Goal: Go to known website: Access a specific website the user already knows

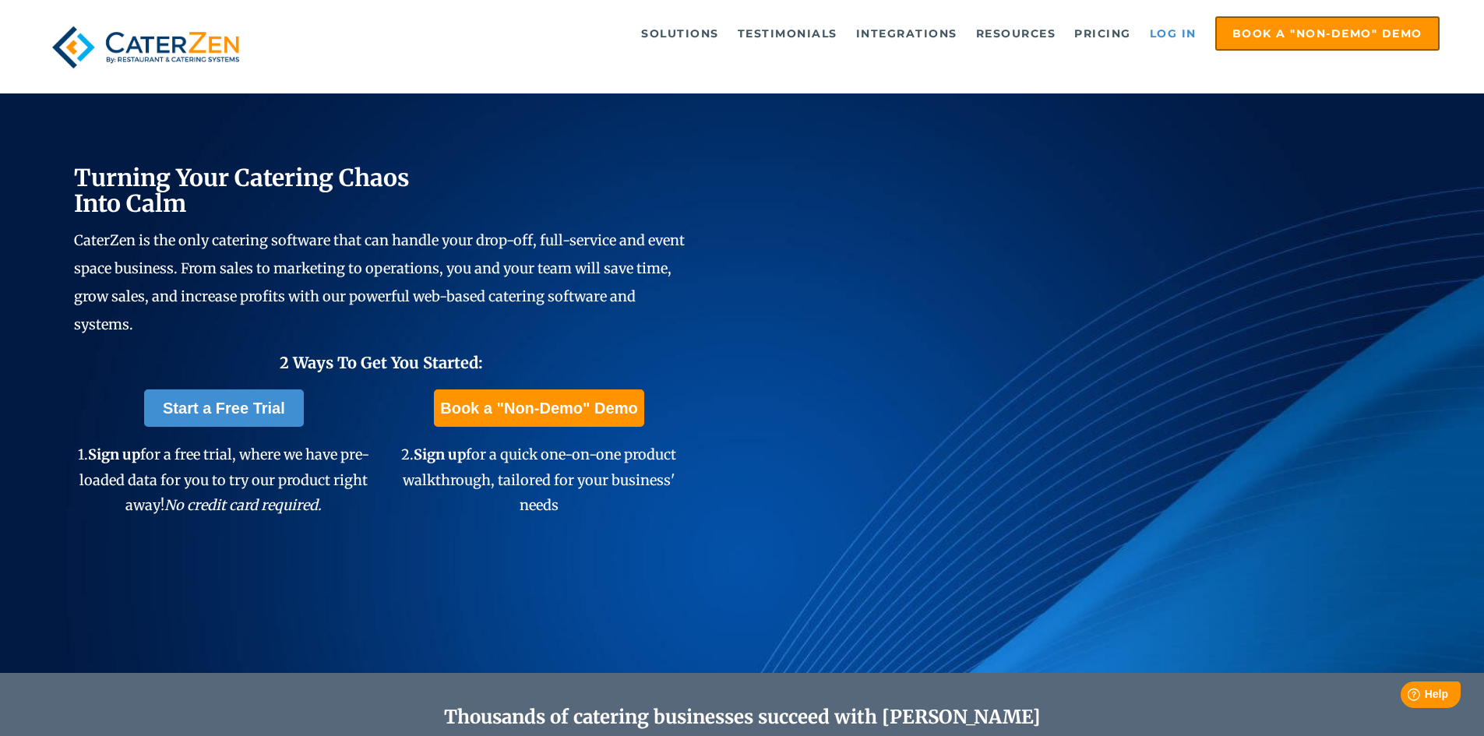
click at [1154, 33] on link "Log in" at bounding box center [1173, 33] width 62 height 31
click at [1168, 36] on link "Log in" at bounding box center [1173, 33] width 62 height 31
click at [1168, 33] on link "Log in" at bounding box center [1173, 33] width 62 height 31
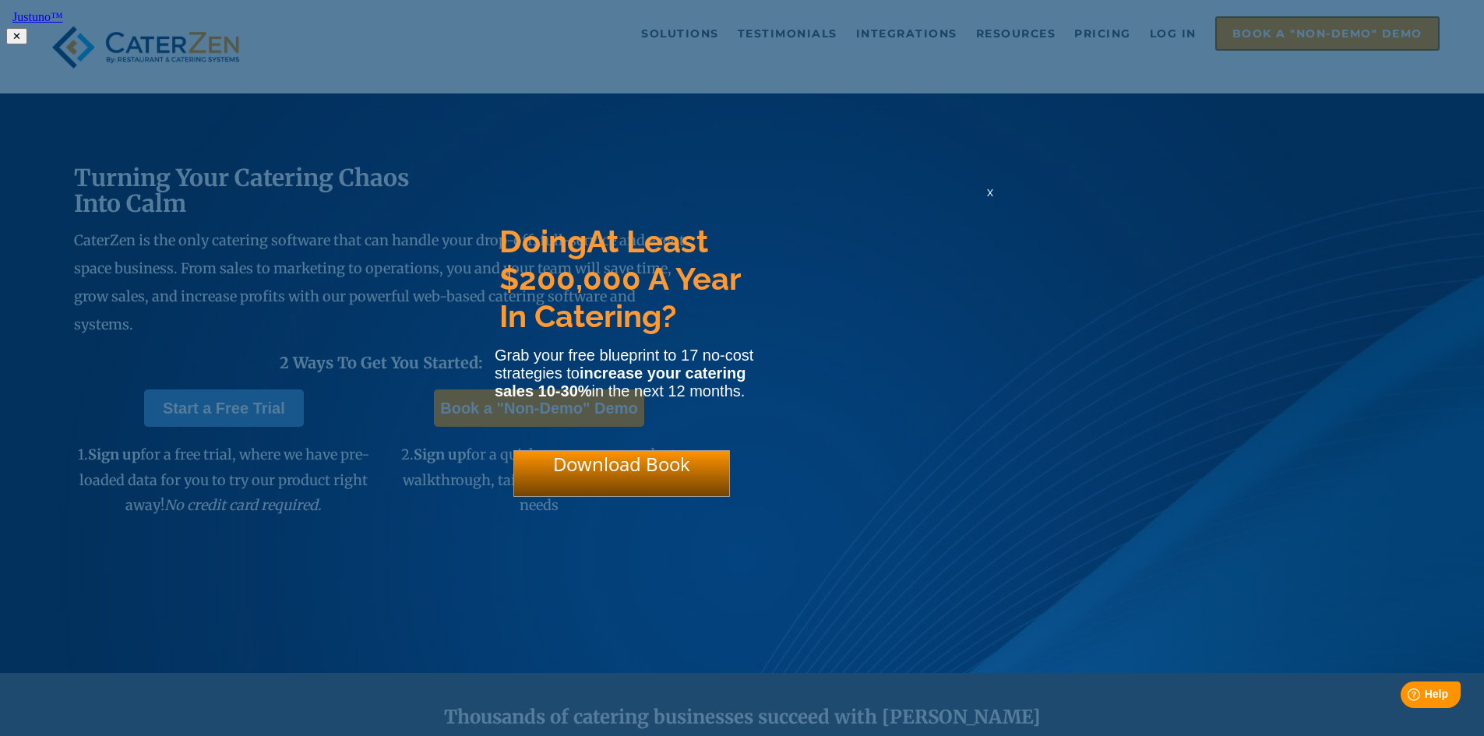
click at [989, 197] on span "x" at bounding box center [990, 192] width 6 height 15
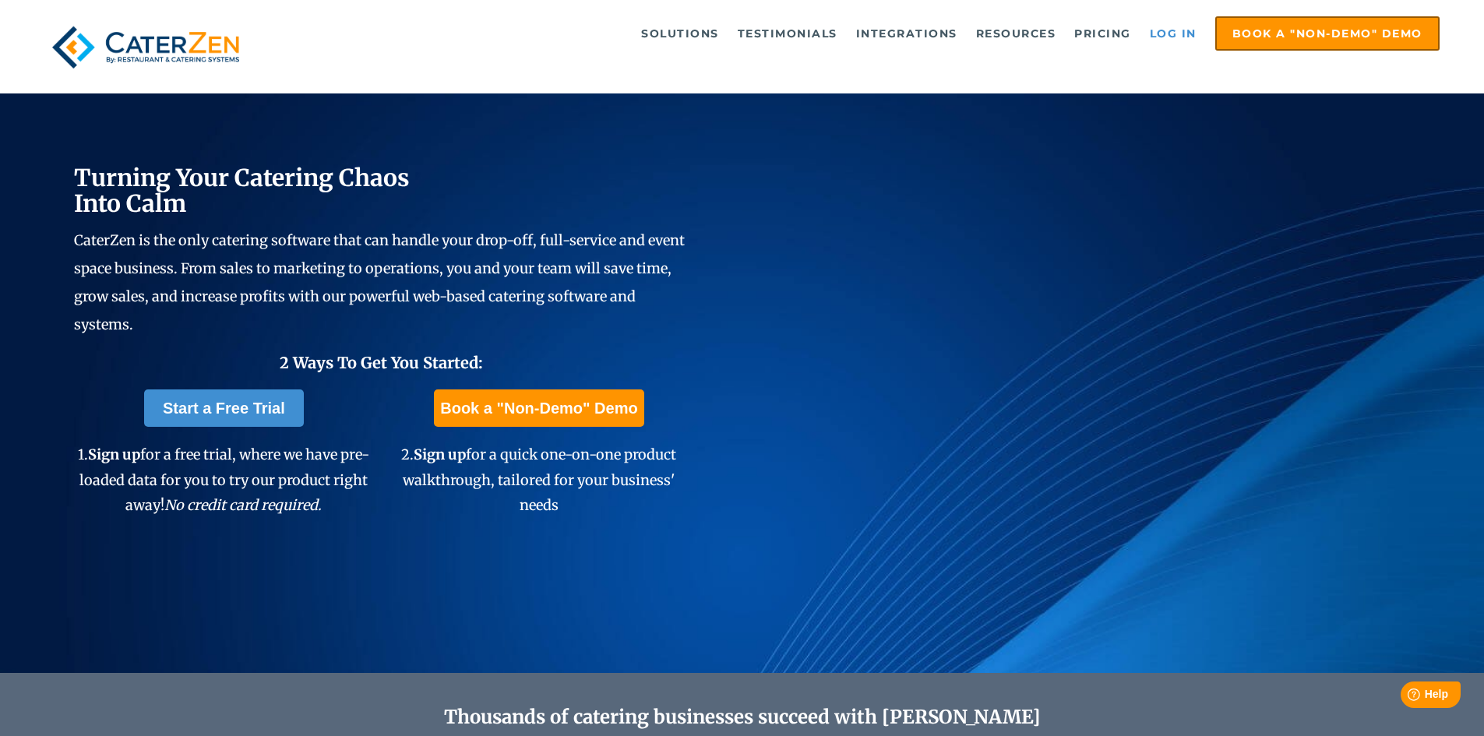
click at [1161, 30] on link "Log in" at bounding box center [1173, 33] width 62 height 31
click at [1189, 29] on link "Log in" at bounding box center [1173, 33] width 62 height 31
click at [1193, 29] on link "Log in" at bounding box center [1173, 33] width 62 height 31
click at [1196, 30] on link "Log in" at bounding box center [1173, 33] width 62 height 31
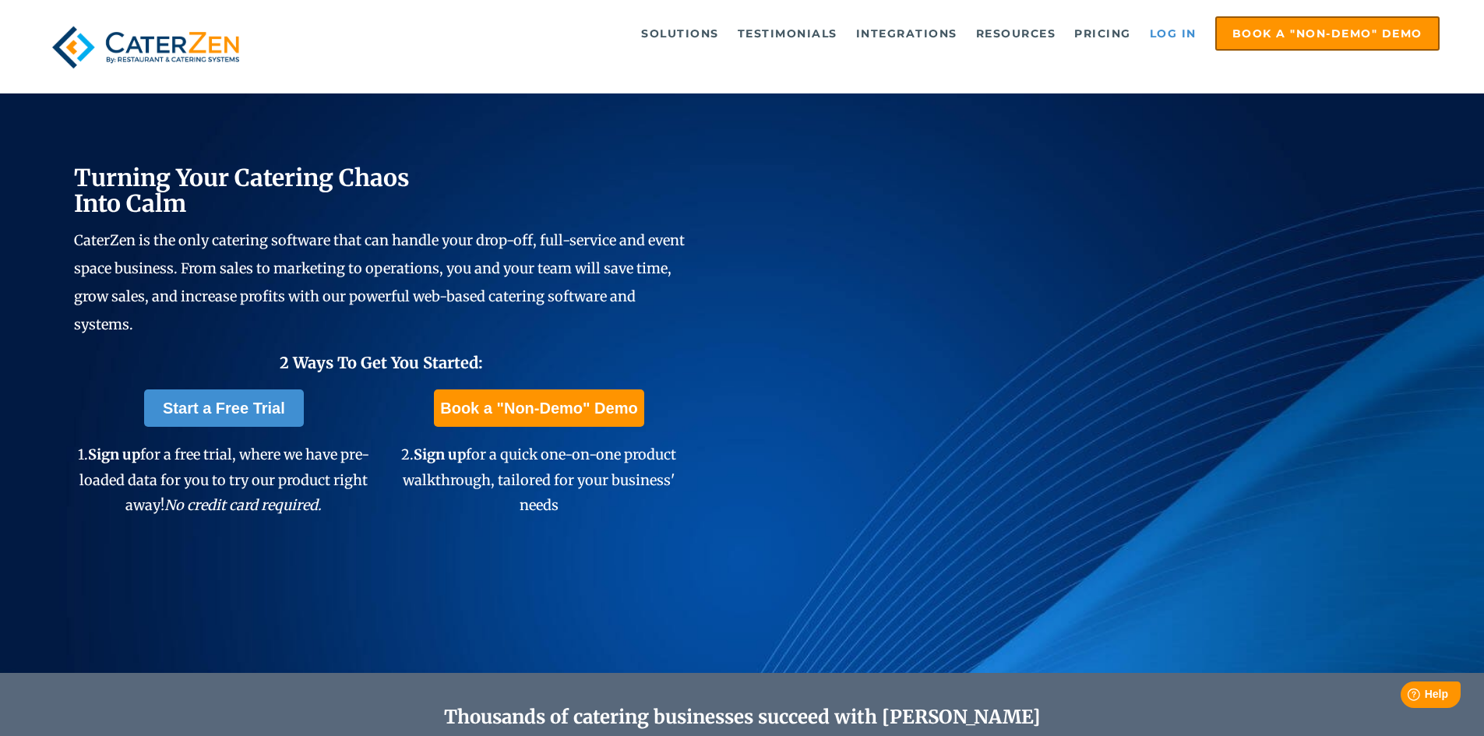
drag, startPoint x: 1196, startPoint y: 30, endPoint x: 1145, endPoint y: 45, distance: 52.8
click at [1145, 45] on link "Log in" at bounding box center [1173, 33] width 62 height 31
click at [1162, 28] on link "Log in" at bounding box center [1173, 33] width 62 height 31
click at [1178, 34] on link "Log in" at bounding box center [1173, 33] width 62 height 31
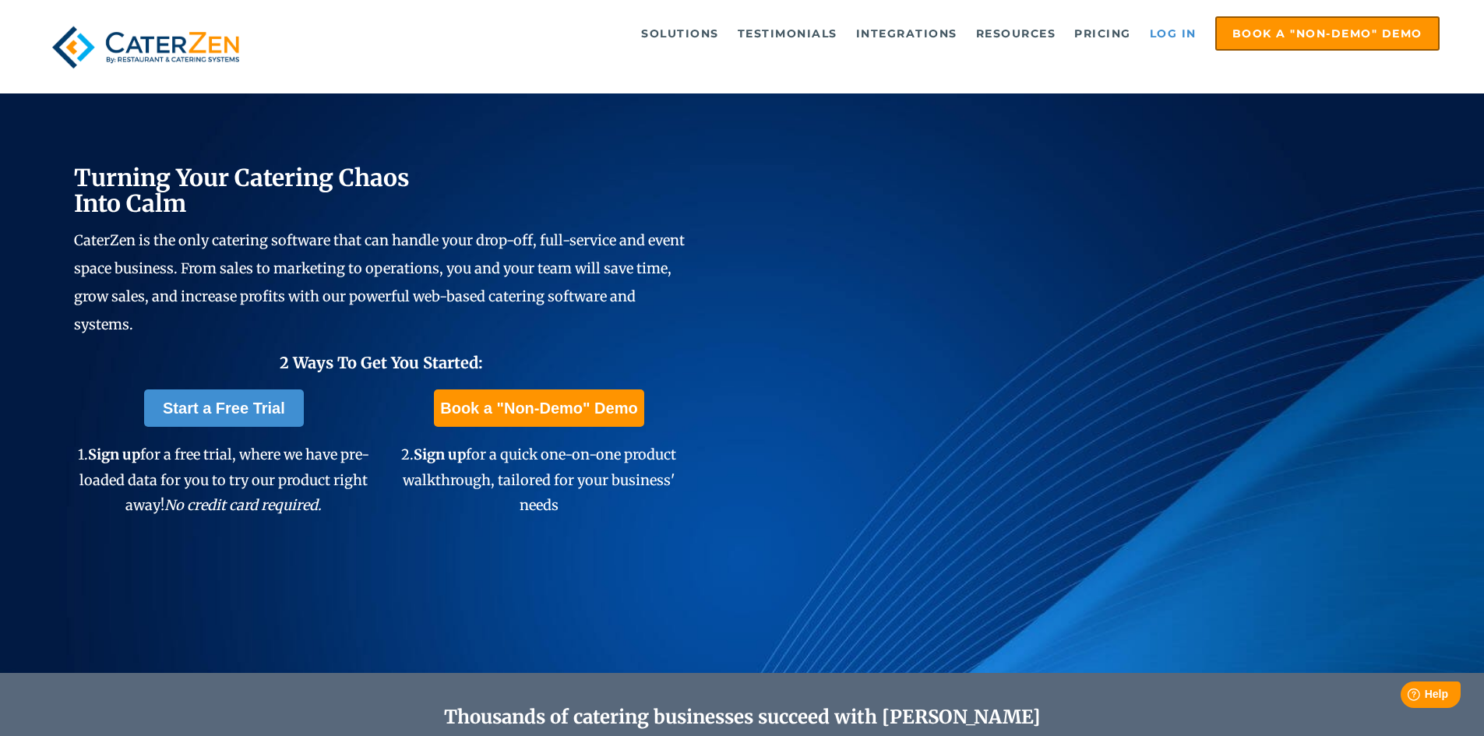
drag, startPoint x: 1179, startPoint y: 34, endPoint x: 1163, endPoint y: 35, distance: 15.6
click at [1163, 35] on link "Log in" at bounding box center [1173, 33] width 62 height 31
drag, startPoint x: 1163, startPoint y: 35, endPoint x: 1153, endPoint y: 36, distance: 10.2
click at [1153, 36] on link "Log in" at bounding box center [1173, 33] width 62 height 31
click at [1153, 35] on link "Log in" at bounding box center [1173, 33] width 62 height 31
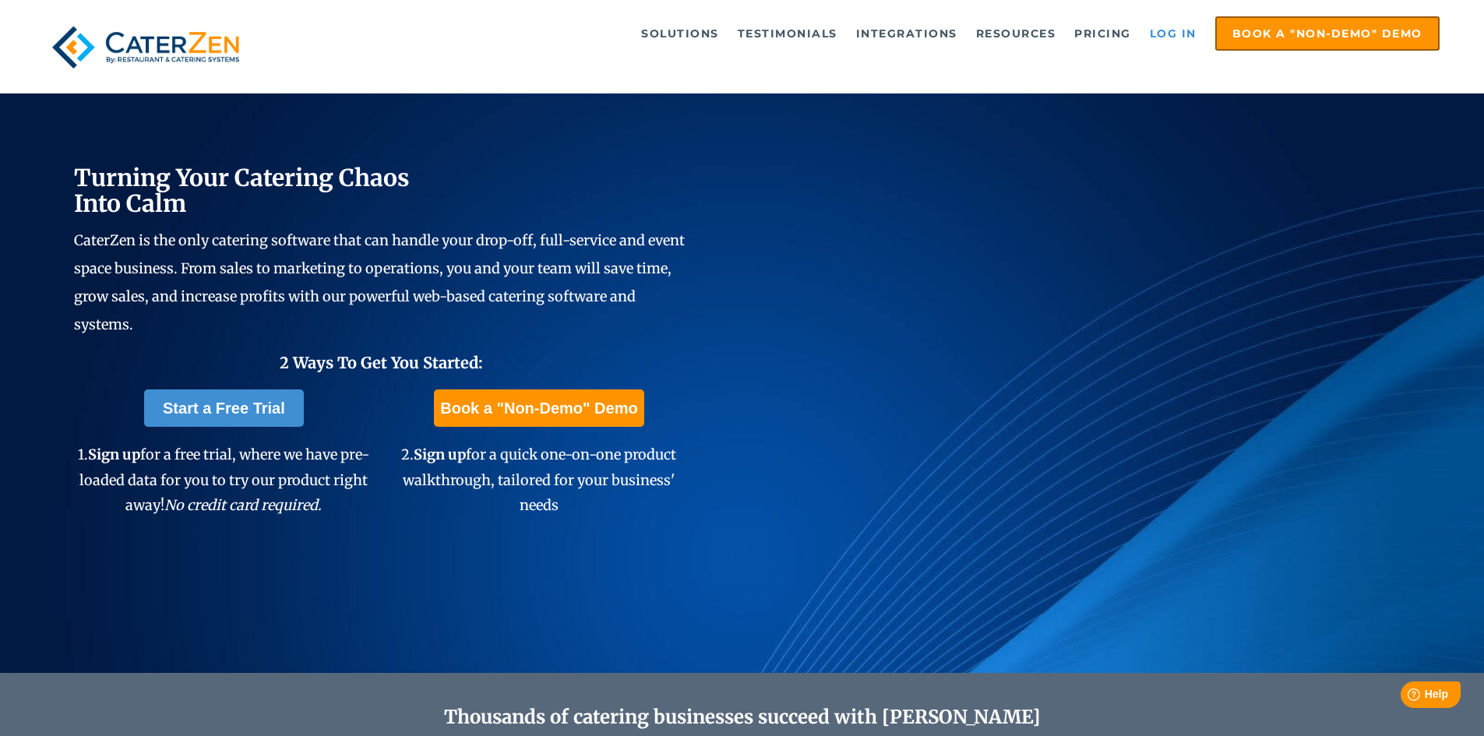
click at [1153, 35] on link "Log in" at bounding box center [1173, 33] width 62 height 31
drag, startPoint x: 1154, startPoint y: 31, endPoint x: 1109, endPoint y: 52, distance: 49.1
click at [1109, 52] on div "Solutions Catering CRM Catering Sales Catering Management Catering Marketing Ca…" at bounding box center [741, 47] width 1395 height 62
click at [1156, 26] on link "Log in" at bounding box center [1173, 33] width 62 height 31
click at [1153, 31] on link "Log in" at bounding box center [1173, 33] width 62 height 31
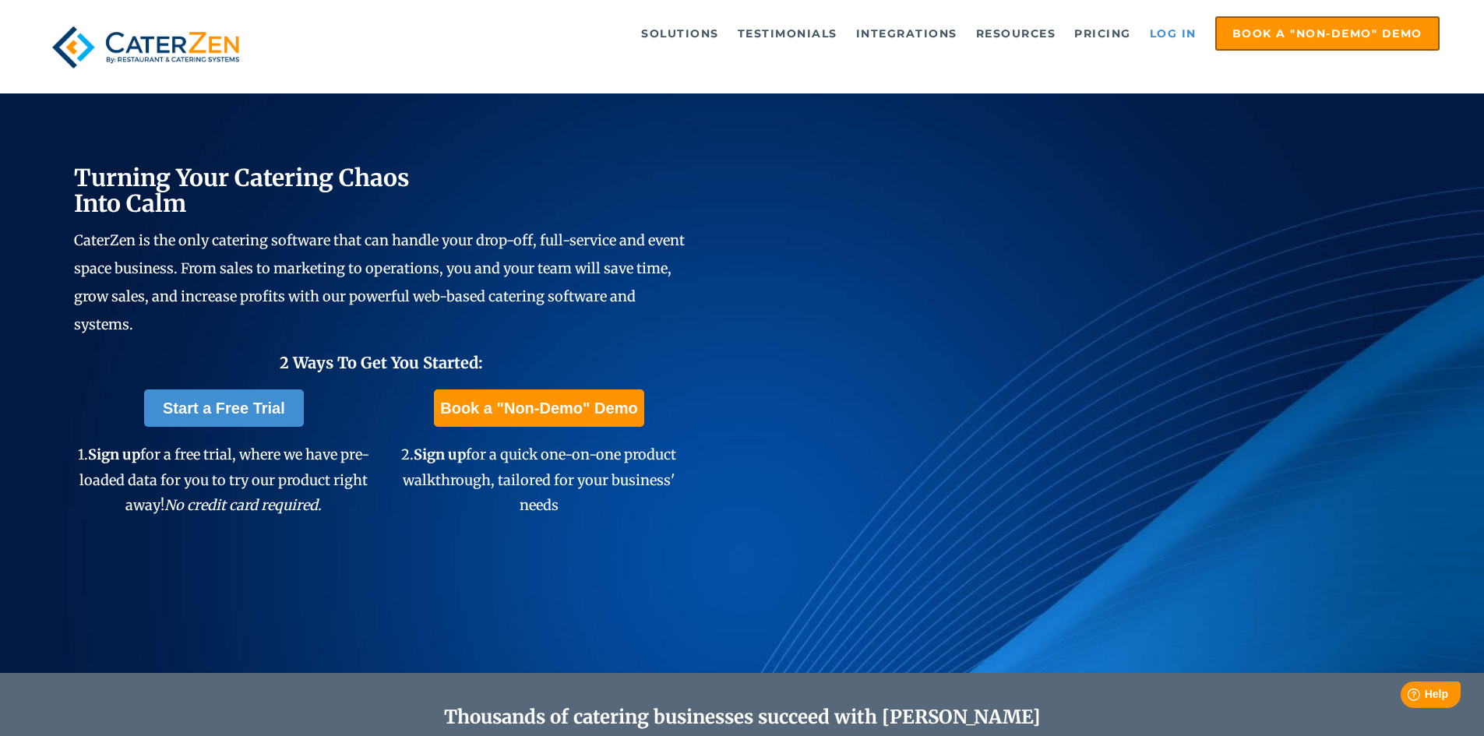
click at [1153, 31] on link "Log in" at bounding box center [1173, 33] width 62 height 31
drag, startPoint x: 1164, startPoint y: 41, endPoint x: 1168, endPoint y: 48, distance: 8.0
drag, startPoint x: 1168, startPoint y: 48, endPoint x: 1172, endPoint y: 40, distance: 9.1
drag, startPoint x: 1172, startPoint y: 40, endPoint x: 1180, endPoint y: 33, distance: 10.0
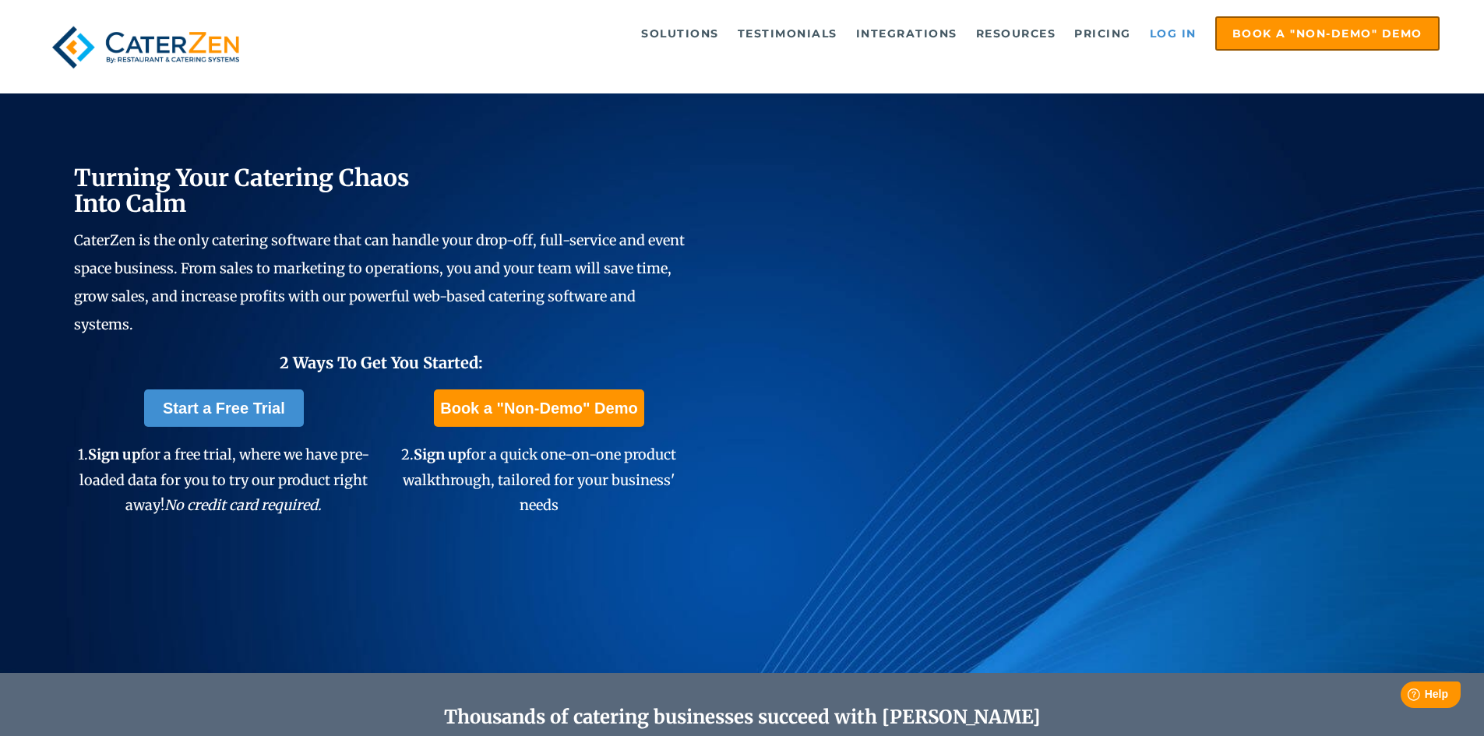
click at [1180, 33] on link "Log in" at bounding box center [1173, 33] width 62 height 31
click at [1178, 33] on link "Log in" at bounding box center [1173, 33] width 62 height 31
click at [1172, 35] on link "Log in" at bounding box center [1173, 33] width 62 height 31
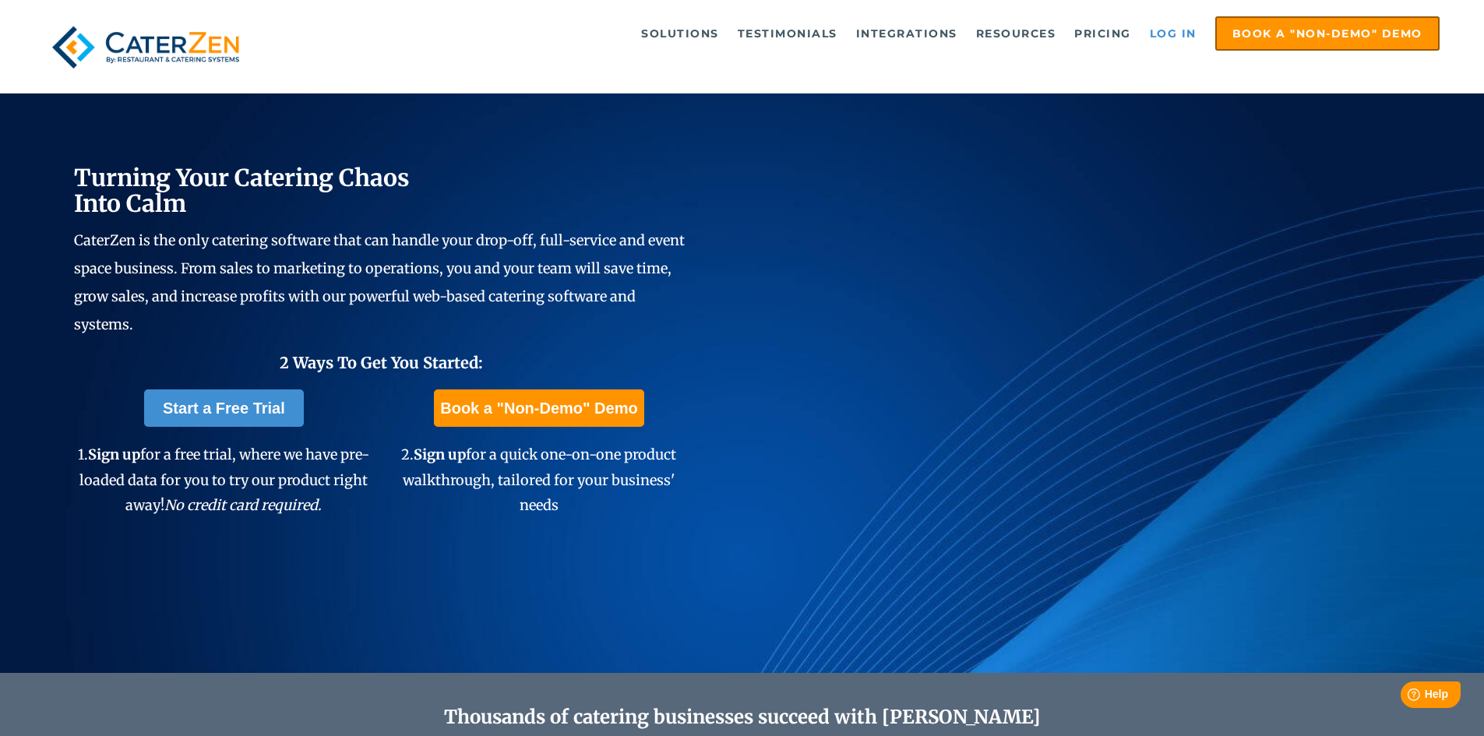
click at [1172, 35] on link "Log in" at bounding box center [1173, 33] width 62 height 31
